Goal: Task Accomplishment & Management: Use online tool/utility

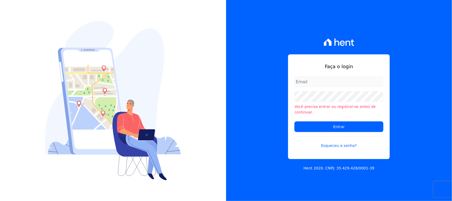
click at [320, 81] on input "email" at bounding box center [338, 81] width 89 height 11
type input "[EMAIL_ADDRESS][DOMAIN_NAME]"
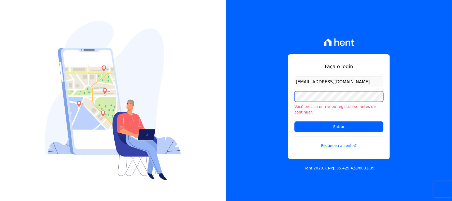
click at [294, 121] on input "Entrar" at bounding box center [338, 126] width 89 height 11
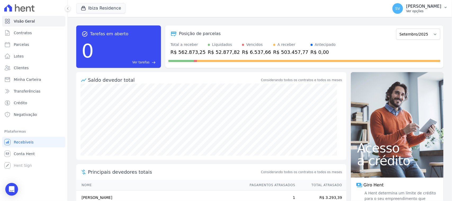
click at [406, 10] on p "Ver opções" at bounding box center [423, 11] width 35 height 4
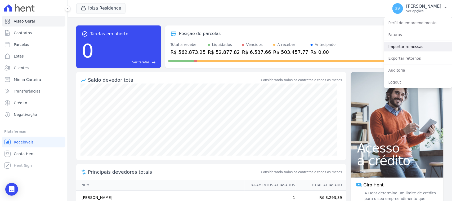
click at [410, 44] on link "Importar remessas" at bounding box center [418, 47] width 68 height 10
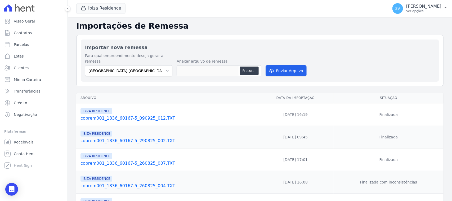
drag, startPoint x: 405, startPoint y: 11, endPoint x: 410, endPoint y: 28, distance: 17.7
click at [406, 11] on p "Ver opções" at bounding box center [423, 11] width 35 height 4
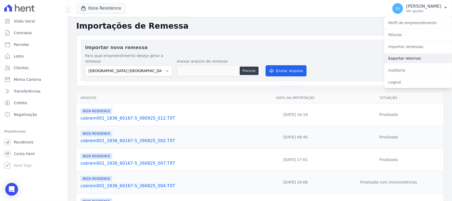
click at [419, 57] on link "Exportar retornos" at bounding box center [418, 58] width 68 height 10
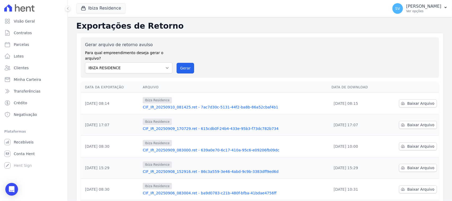
drag, startPoint x: 186, startPoint y: 63, endPoint x: 253, endPoint y: 52, distance: 68.1
click at [186, 63] on button "Gerar" at bounding box center [185, 68] width 17 height 11
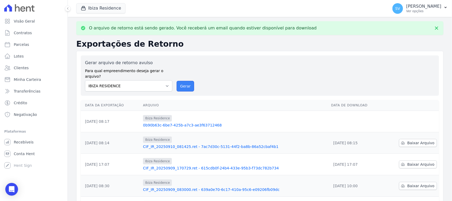
click at [189, 81] on button "Gerar" at bounding box center [185, 86] width 17 height 11
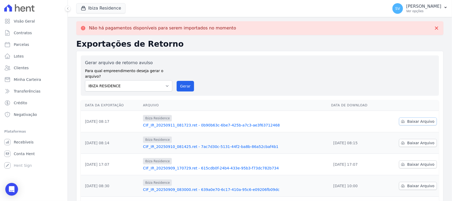
click at [402, 119] on icon at bounding box center [403, 121] width 4 height 4
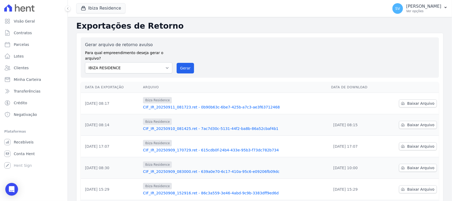
drag, startPoint x: 358, startPoint y: 49, endPoint x: 352, endPoint y: 44, distance: 7.9
click at [358, 49] on div "Gerar arquivo de retorno avulso Para qual empreendimento deseja gerar o arquivo…" at bounding box center [260, 58] width 350 height 32
click at [41, 45] on link "Parcelas" at bounding box center [33, 44] width 63 height 11
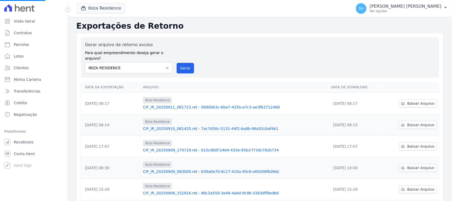
select select
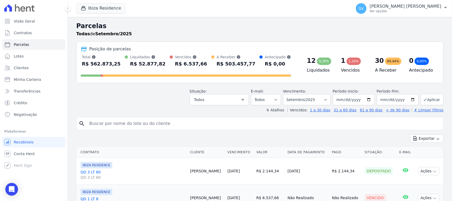
click at [172, 123] on input "search" at bounding box center [263, 123] width 355 height 11
type input "JOAO BATISTA MACHADO DE ARAUJO"
select select
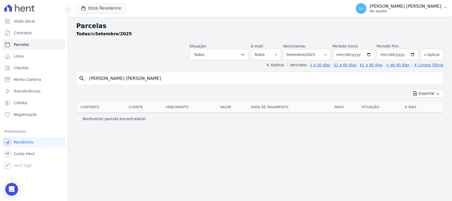
drag, startPoint x: 413, startPoint y: 4, endPoint x: 410, endPoint y: 7, distance: 3.9
click at [412, 4] on p "[PERSON_NAME]" at bounding box center [405, 6] width 72 height 5
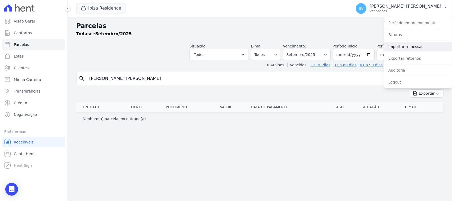
click at [402, 44] on link "Importar remessas" at bounding box center [418, 47] width 68 height 10
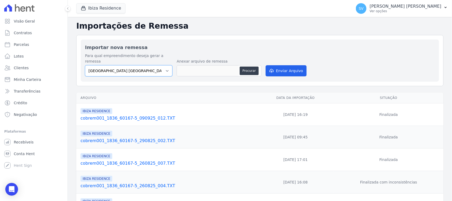
click at [155, 65] on select "BAHAMAS EAST VILLAGE COMPLEXO RESIDENCIAL CUIABÁ 300 - JOÃO DE BARRO IBIZA RESI…" at bounding box center [128, 70] width 87 height 11
select select "a999329b-d322-46c5-b2df-9163b092fb9b"
click at [85, 65] on select "BAHAMAS EAST VILLAGE COMPLEXO RESIDENCIAL CUIABÁ 300 - JOÃO DE BARRO IBIZA RESI…" at bounding box center [128, 70] width 87 height 11
click at [252, 66] on button "Procurar" at bounding box center [249, 70] width 19 height 8
type input "cobrem001_1836_60167-5_110925_001.TXT"
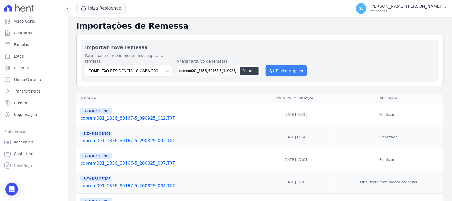
click at [289, 66] on button "Enviar Arquivo" at bounding box center [285, 70] width 41 height 11
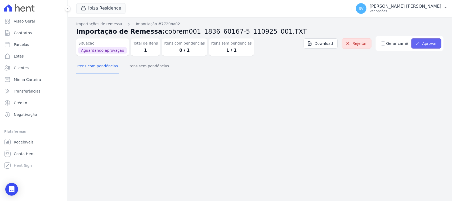
click at [439, 40] on button "Aprovar" at bounding box center [426, 43] width 30 height 10
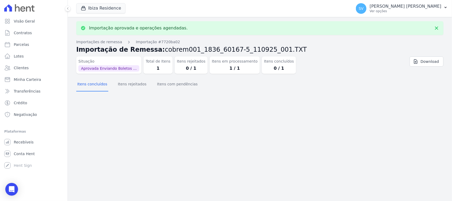
click at [40, 47] on link "Parcelas" at bounding box center [33, 44] width 63 height 11
select select
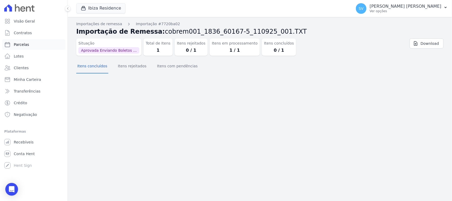
click at [33, 44] on link "Parcelas" at bounding box center [33, 44] width 63 height 11
select select
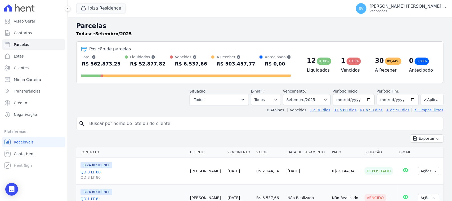
drag, startPoint x: 162, startPoint y: 124, endPoint x: 160, endPoint y: 120, distance: 4.0
click at [162, 124] on input "search" at bounding box center [263, 123] width 355 height 11
click at [110, 6] on button "Ibiza Residence" at bounding box center [100, 8] width 49 height 10
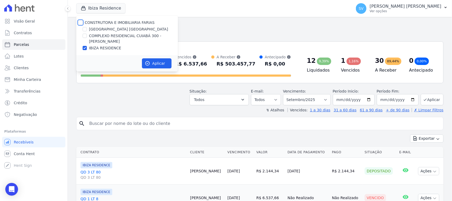
click at [80, 23] on input "CONSTRUTORA E IMOBILIARIA FARIAS" at bounding box center [80, 22] width 4 height 4
checkbox input "true"
click at [161, 58] on button "Aplicar" at bounding box center [157, 63] width 30 height 10
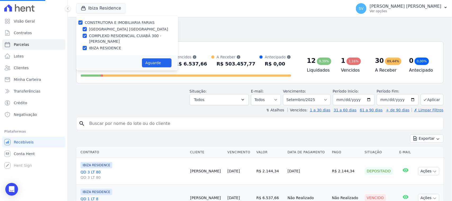
click at [168, 120] on input "search" at bounding box center [263, 123] width 355 height 11
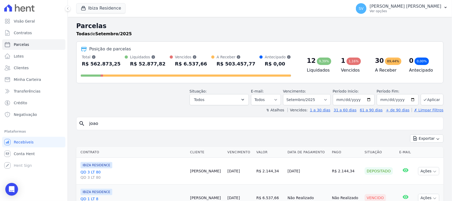
type input "joao"
select select
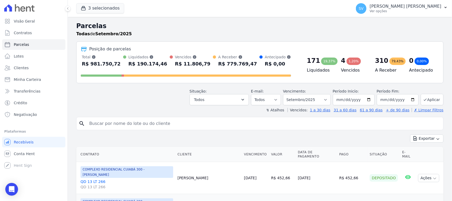
click at [168, 120] on input "search" at bounding box center [263, 123] width 355 height 11
type input "JOAO BATISTA MACHADO DE ARAUJO"
select select
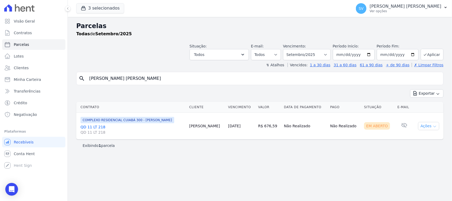
click at [434, 129] on button "Ações" at bounding box center [428, 126] width 21 height 8
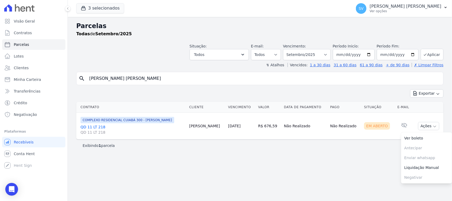
click at [253, 173] on div "Parcelas Todas de Setembro/2025 Situação: Agendado Em Aberto Pago Processando C…" at bounding box center [260, 109] width 384 height 184
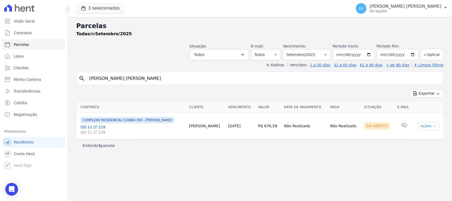
click at [435, 127] on icon "button" at bounding box center [434, 126] width 4 height 4
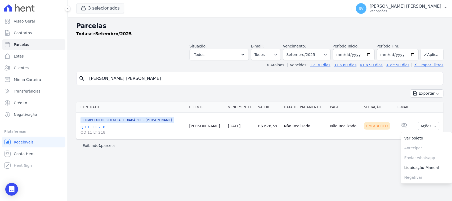
click at [396, 137] on td "Nenhum e-mail lido" at bounding box center [404, 125] width 18 height 27
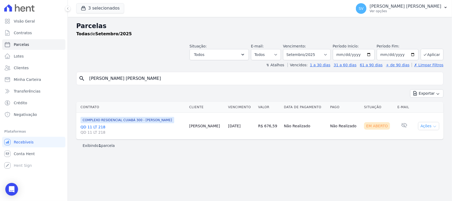
click at [437, 123] on button "Ações" at bounding box center [428, 126] width 21 height 8
click at [426, 135] on link "Ver boleto" at bounding box center [426, 138] width 51 height 10
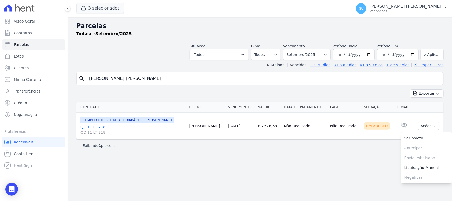
click at [243, 163] on div "Parcelas Todas de Setembro/2025 Situação: Agendado Em Aberto Pago Processando C…" at bounding box center [260, 109] width 384 height 184
click at [317, 164] on div "Parcelas Todas de Setembro/2025 Situação: Agendado Em Aberto Pago Processando C…" at bounding box center [260, 109] width 384 height 184
click at [256, 188] on div "Parcelas Todas de Setembro/2025 Situação: Agendado Em Aberto Pago Processando C…" at bounding box center [260, 109] width 384 height 184
click at [393, 3] on div "SV SHIRLEY VANESSA SOUSA ALVES Ver opções" at bounding box center [398, 8] width 85 height 11
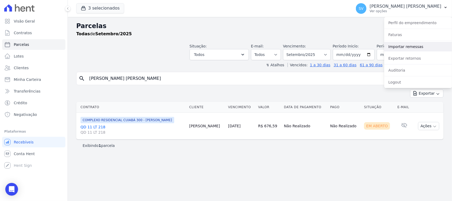
click at [409, 47] on link "Importar remessas" at bounding box center [418, 47] width 68 height 10
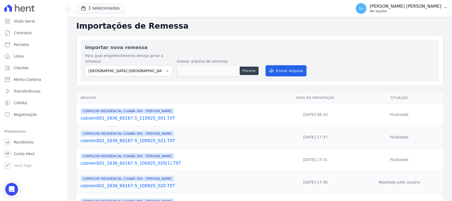
click at [385, 13] on p "Ver opções" at bounding box center [405, 11] width 72 height 4
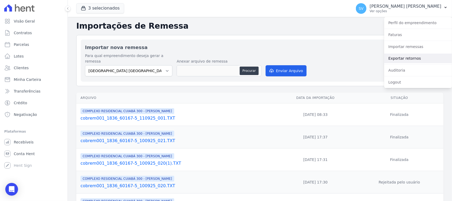
drag, startPoint x: 400, startPoint y: 56, endPoint x: 359, endPoint y: 58, distance: 41.1
click at [400, 56] on link "Exportar retornos" at bounding box center [418, 58] width 68 height 10
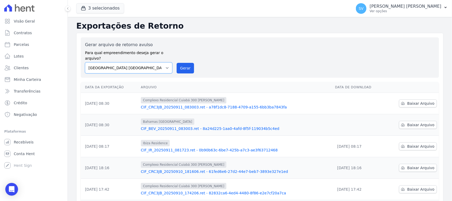
click at [142, 64] on select "[GEOGRAPHIC_DATA] COMPLEXO RESIDENCIAL [GEOGRAPHIC_DATA] 300 - [GEOGRAPHIC_DATA…" at bounding box center [128, 67] width 87 height 11
select select "a999329b-d322-46c5-b2df-9163b092fb9b"
click at [85, 62] on select "[GEOGRAPHIC_DATA] COMPLEXO RESIDENCIAL [GEOGRAPHIC_DATA] 300 - [GEOGRAPHIC_DATA…" at bounding box center [128, 67] width 87 height 11
drag, startPoint x: 186, startPoint y: 58, endPoint x: 247, endPoint y: 51, distance: 62.1
click at [186, 63] on button "Gerar" at bounding box center [185, 68] width 17 height 11
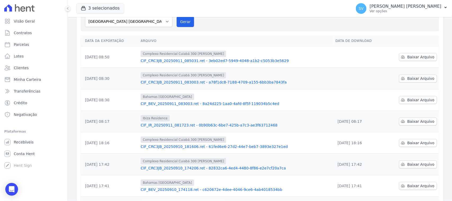
scroll to position [66, 0]
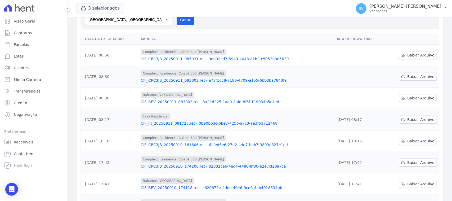
click at [407, 95] on span "Baixar Arquivo" at bounding box center [420, 97] width 27 height 5
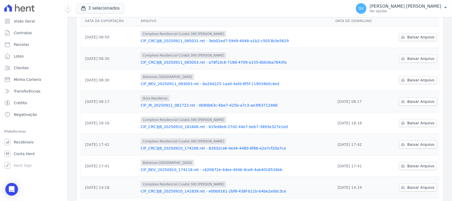
scroll to position [48, 0]
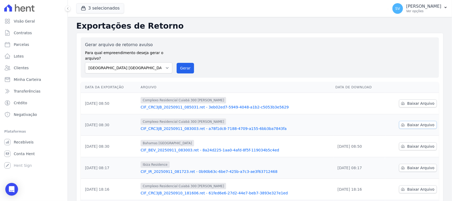
click at [401, 123] on icon at bounding box center [403, 125] width 4 height 4
click at [407, 122] on span "Baixar Arquivo" at bounding box center [420, 124] width 27 height 5
click at [269, 38] on div "Gerar arquivo de retorno avulso Para qual empreendimento deseja gerar o arquivo…" at bounding box center [260, 57] width 358 height 40
click at [403, 99] on link "Baixar Arquivo" at bounding box center [418, 103] width 38 height 8
click at [418, 23] on h2 "Exportações de Retorno" at bounding box center [259, 26] width 367 height 10
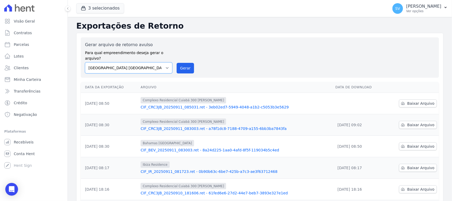
click at [150, 62] on select "[GEOGRAPHIC_DATA] COMPLEXO RESIDENCIAL [GEOGRAPHIC_DATA] 300 - [GEOGRAPHIC_DATA…" at bounding box center [128, 67] width 87 height 11
select select "a999329b-d322-46c5-b2df-9163b092fb9b"
click at [85, 62] on select "[GEOGRAPHIC_DATA] COMPLEXO RESIDENCIAL [GEOGRAPHIC_DATA] 300 - [GEOGRAPHIC_DATA…" at bounding box center [128, 67] width 87 height 11
drag, startPoint x: 180, startPoint y: 64, endPoint x: 240, endPoint y: 54, distance: 60.6
click at [180, 64] on button "Gerar" at bounding box center [185, 68] width 17 height 11
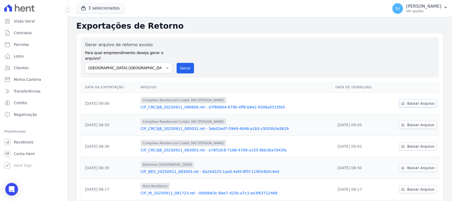
click at [416, 101] on span "Baixar Arquivo" at bounding box center [420, 103] width 27 height 5
click at [284, 50] on div "Gerar arquivo de retorno avulso Para qual empreendimento deseja gerar o arquivo…" at bounding box center [260, 58] width 350 height 32
click at [154, 62] on select "[GEOGRAPHIC_DATA] COMPLEXO RESIDENCIAL [GEOGRAPHIC_DATA] 300 - [GEOGRAPHIC_DATA…" at bounding box center [128, 67] width 87 height 11
select select "a999329b-d322-46c5-b2df-9163b092fb9b"
click at [85, 62] on select "[GEOGRAPHIC_DATA] COMPLEXO RESIDENCIAL [GEOGRAPHIC_DATA] 300 - [GEOGRAPHIC_DATA…" at bounding box center [128, 67] width 87 height 11
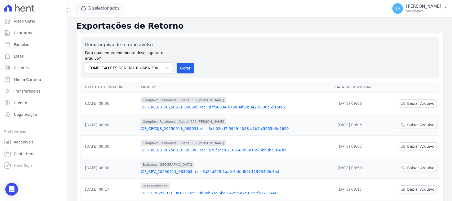
click at [172, 62] on div "Gerar arquivo de retorno avulso Para qual empreendimento deseja gerar o arquivo…" at bounding box center [260, 58] width 350 height 32
click at [182, 63] on button "Gerar" at bounding box center [185, 68] width 17 height 11
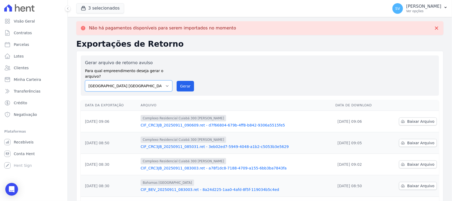
click at [155, 80] on select "[GEOGRAPHIC_DATA] COMPLEXO RESIDENCIAL [GEOGRAPHIC_DATA] 300 - [GEOGRAPHIC_DATA…" at bounding box center [128, 85] width 87 height 11
click at [85, 80] on select "[GEOGRAPHIC_DATA] COMPLEXO RESIDENCIAL [GEOGRAPHIC_DATA] 300 - [GEOGRAPHIC_DATA…" at bounding box center [128, 85] width 87 height 11
click at [182, 84] on button "Gerar" at bounding box center [185, 86] width 17 height 11
click at [136, 81] on select "[GEOGRAPHIC_DATA] COMPLEXO RESIDENCIAL [GEOGRAPHIC_DATA] 300 - [GEOGRAPHIC_DATA…" at bounding box center [128, 85] width 87 height 11
select select "73a372cd-5640-41c8-aaea-11bd74619c10"
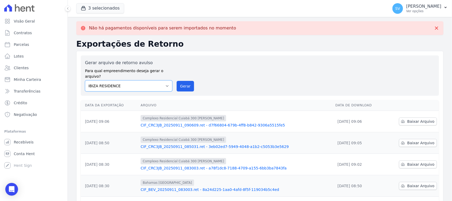
click at [85, 80] on select "[GEOGRAPHIC_DATA] COMPLEXO RESIDENCIAL [GEOGRAPHIC_DATA] 300 - [GEOGRAPHIC_DATA…" at bounding box center [128, 85] width 87 height 11
click at [181, 81] on button "Gerar" at bounding box center [185, 86] width 17 height 11
click at [45, 44] on link "Parcelas" at bounding box center [33, 44] width 63 height 11
select select
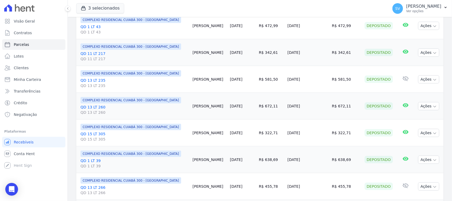
scroll to position [33, 0]
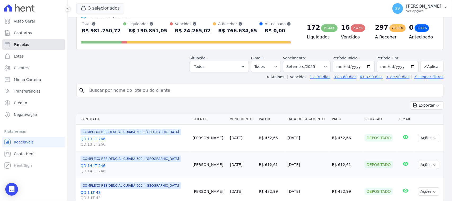
click at [37, 47] on link "Parcelas" at bounding box center [33, 44] width 63 height 11
click at [30, 20] on span "Visão Geral" at bounding box center [24, 21] width 21 height 5
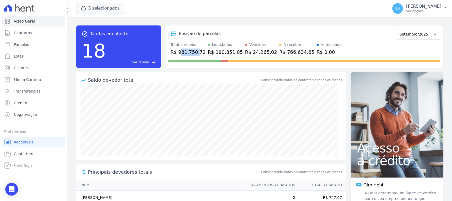
drag, startPoint x: 179, startPoint y: 51, endPoint x: 195, endPoint y: 53, distance: 16.6
click at [195, 53] on div "R$ 981.750,72" at bounding box center [187, 51] width 35 height 7
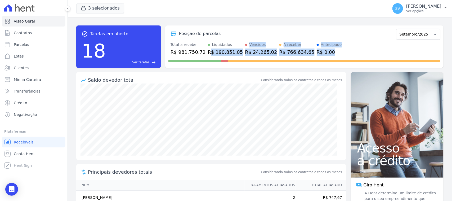
drag, startPoint x: 207, startPoint y: 51, endPoint x: 237, endPoint y: 52, distance: 30.2
click at [225, 56] on div "Posição de parcelas [GEOGRAPHIC_DATA]/2022 Novembro/2022 Dezembro/2022 [GEOGRAP…" at bounding box center [304, 46] width 278 height 42
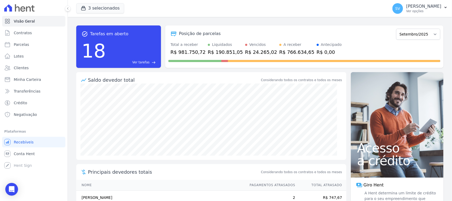
click at [252, 29] on div "Posição de parcelas [GEOGRAPHIC_DATA]/2022 Novembro/2022 Dezembro/2022 [GEOGRAP…" at bounding box center [304, 34] width 272 height 12
drag, startPoint x: 261, startPoint y: 55, endPoint x: 308, endPoint y: 51, distance: 46.2
click at [308, 51] on div "Total a receber R$ 981.750,72 Liquidados R$ 190.851,05 Vencidos R$ 24.265,02 A …" at bounding box center [304, 49] width 272 height 14
click at [299, 29] on div "Posição de parcelas [GEOGRAPHIC_DATA]/2022 Novembro/2022 Dezembro/2022 [GEOGRAP…" at bounding box center [304, 34] width 272 height 12
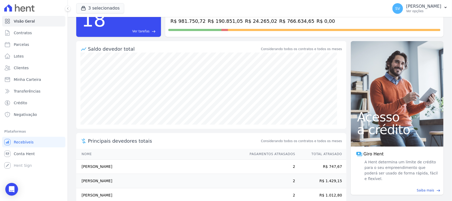
scroll to position [70, 0]
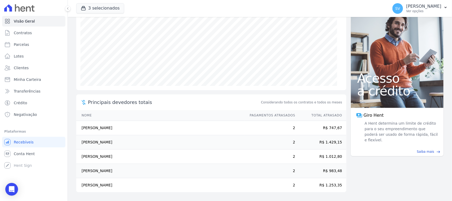
drag, startPoint x: 126, startPoint y: 127, endPoint x: 80, endPoint y: 131, distance: 45.7
click at [80, 131] on td "[PERSON_NAME]" at bounding box center [160, 128] width 168 height 14
copy td "[PERSON_NAME]"
